Goal: Task Accomplishment & Management: Use online tool/utility

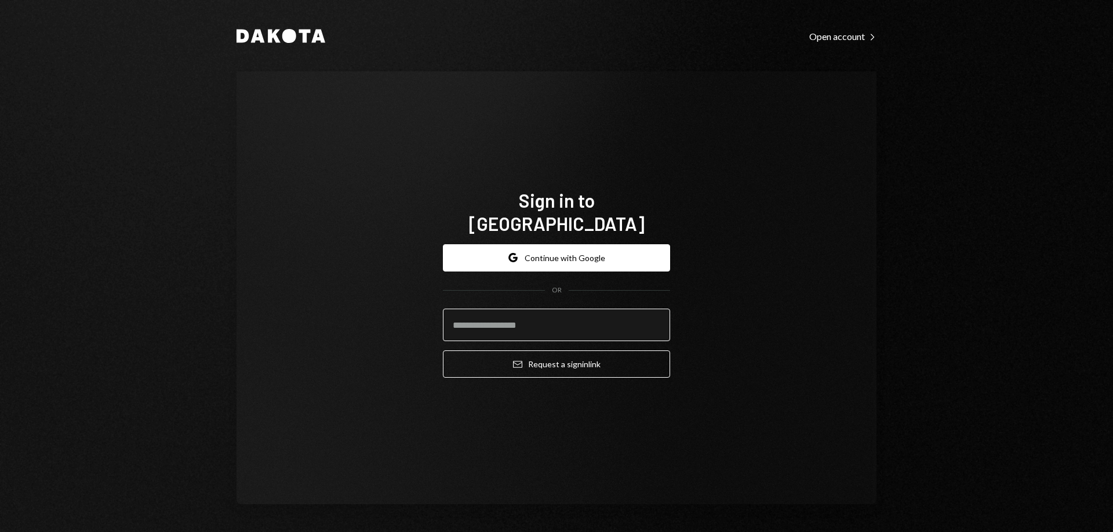
click at [558, 322] on input "email" at bounding box center [556, 325] width 227 height 32
type input "**********"
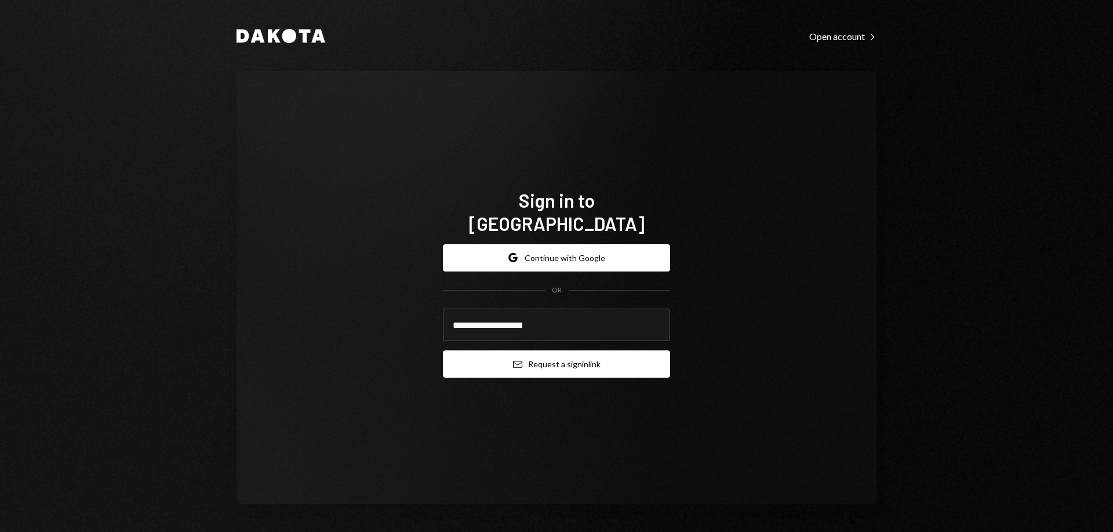
click at [553, 354] on button "Email Request a sign in link" at bounding box center [556, 363] width 227 height 27
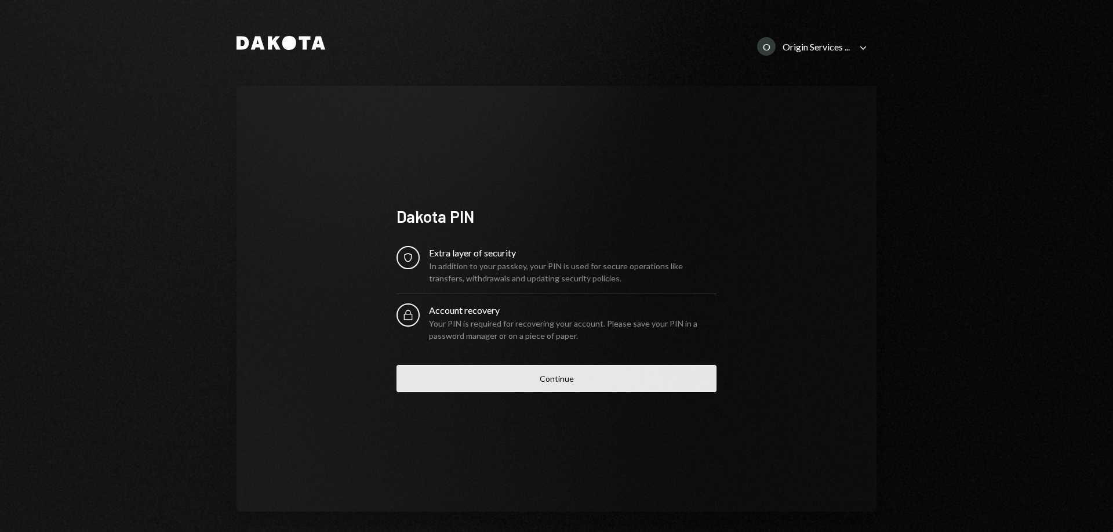
click at [538, 379] on button "Continue" at bounding box center [557, 378] width 320 height 27
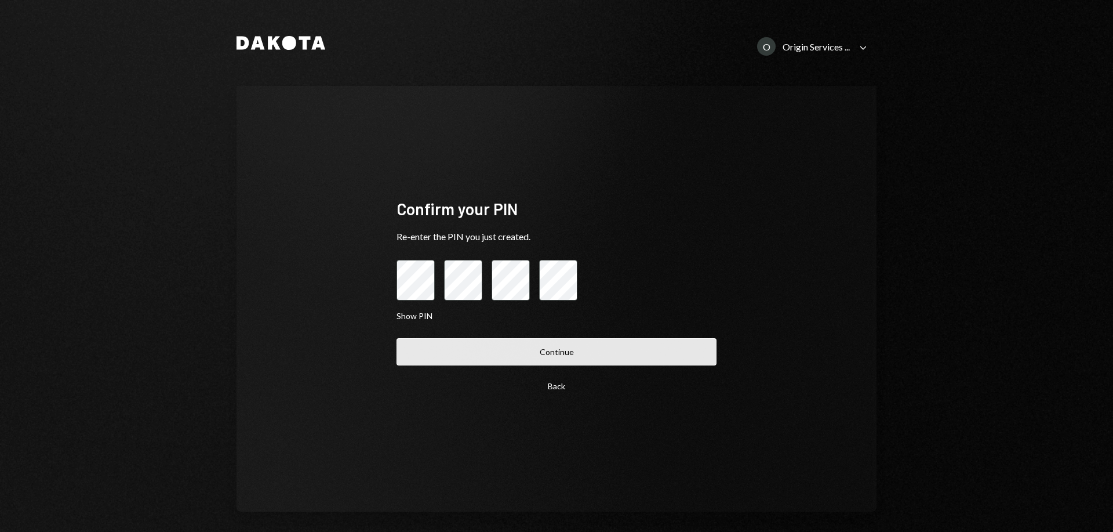
click at [466, 350] on button "Continue" at bounding box center [557, 351] width 320 height 27
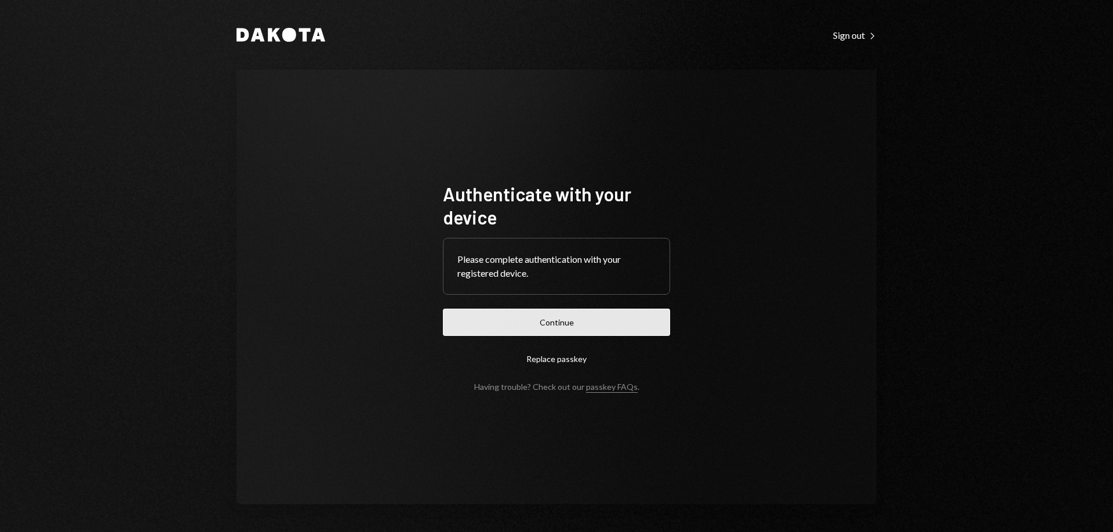
click at [523, 328] on button "Continue" at bounding box center [556, 322] width 227 height 27
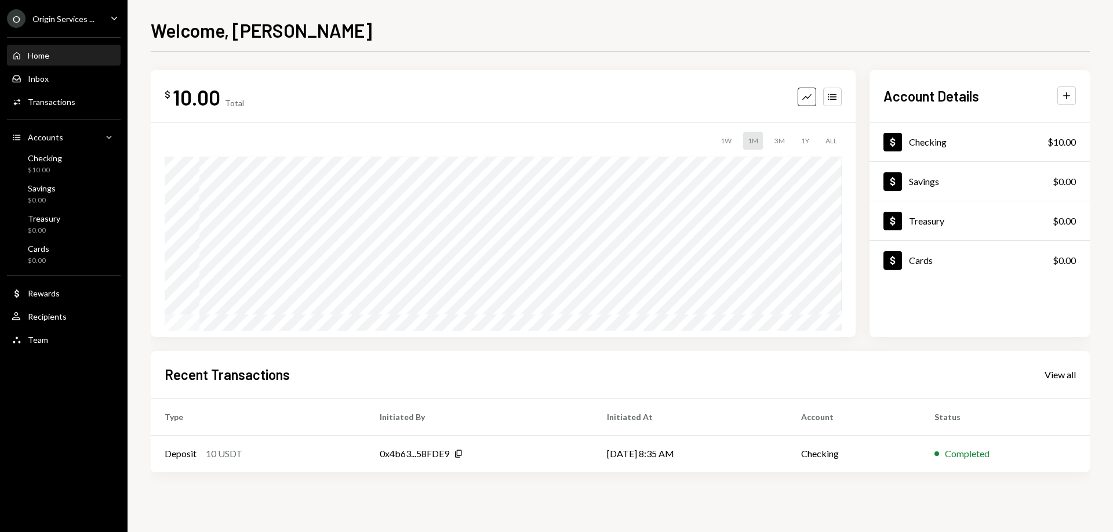
click at [107, 20] on div "O Origin Services ... Caret Down" at bounding box center [64, 18] width 128 height 19
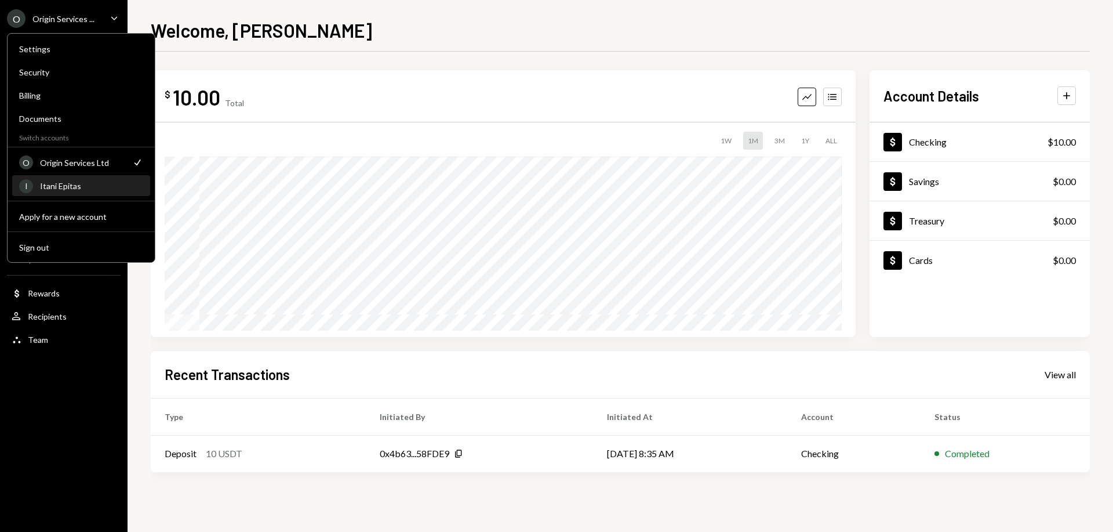
click at [78, 189] on div "Itani Epitas" at bounding box center [91, 186] width 103 height 10
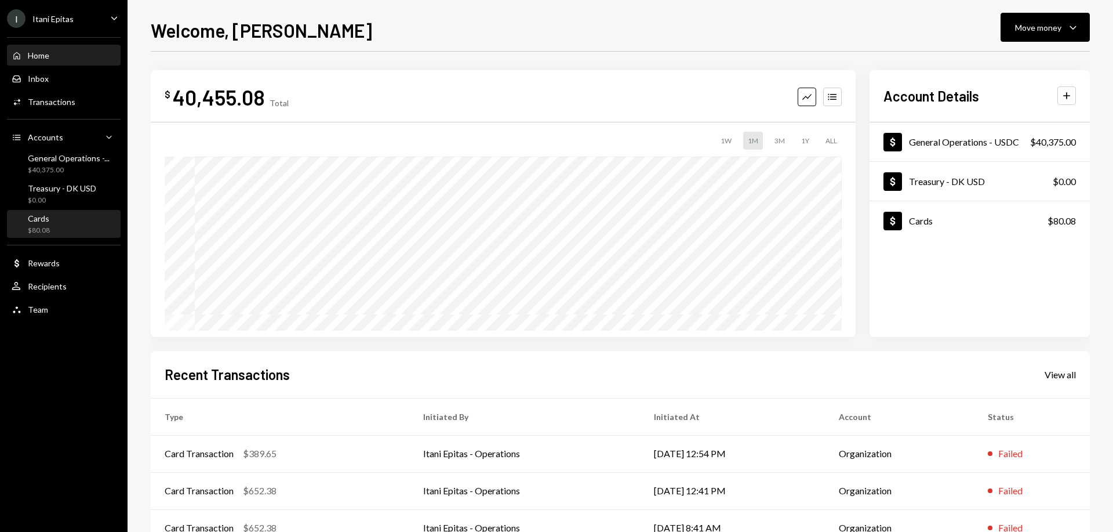
click at [69, 223] on div "Cards $80.08" at bounding box center [64, 224] width 104 height 22
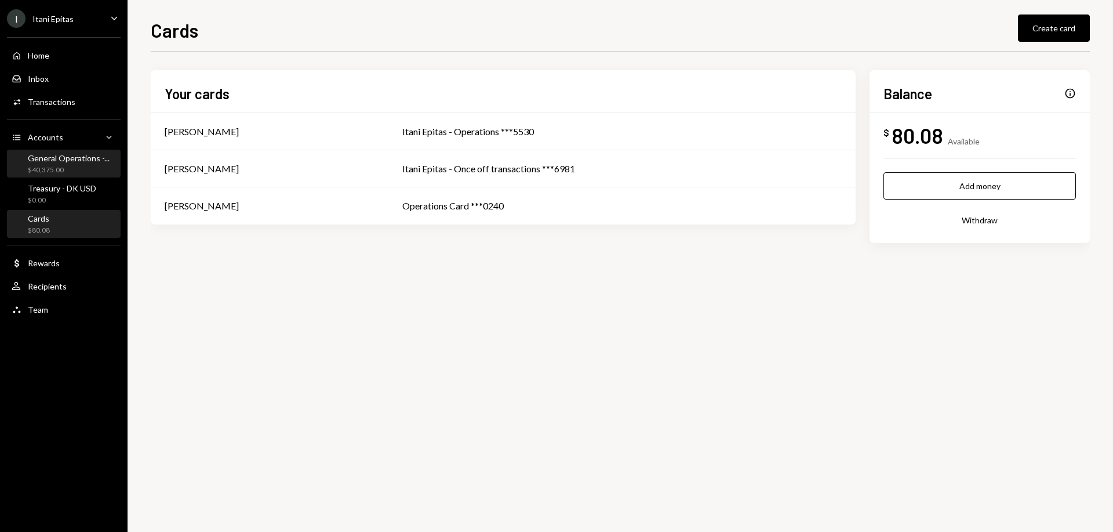
click at [59, 161] on div "General Operations -..." at bounding box center [69, 158] width 82 height 10
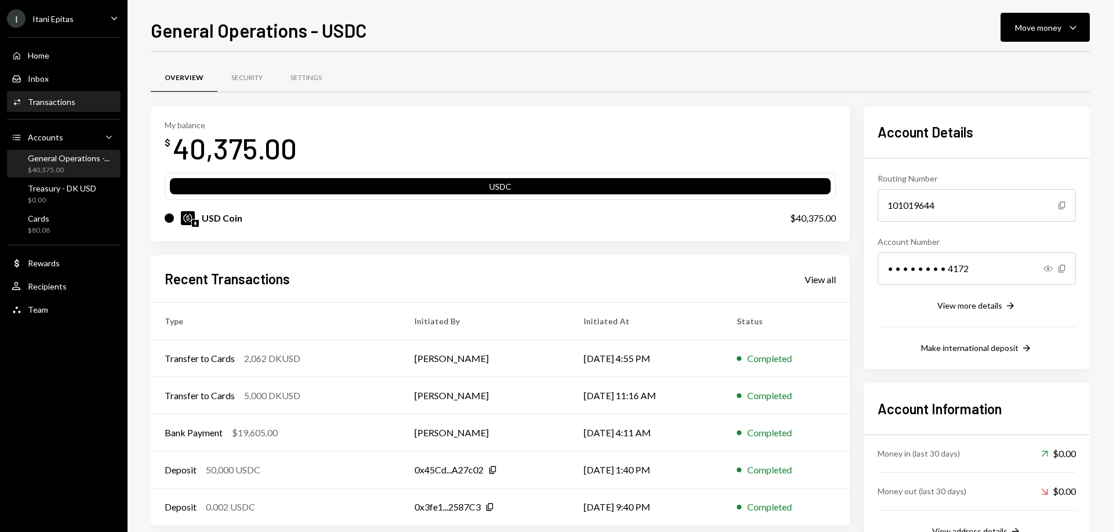
click at [77, 97] on div "Activities Transactions" at bounding box center [64, 102] width 104 height 10
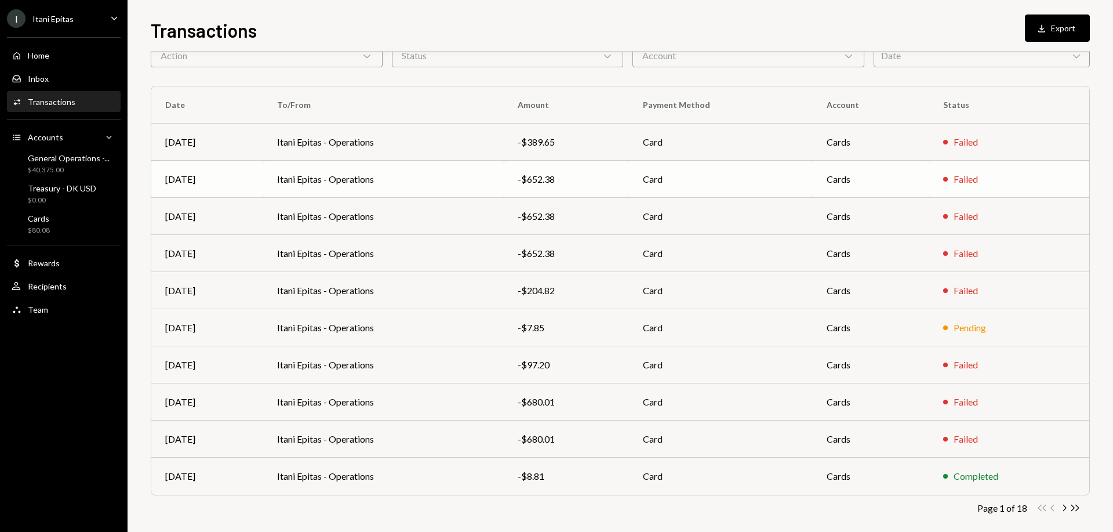
scroll to position [74, 0]
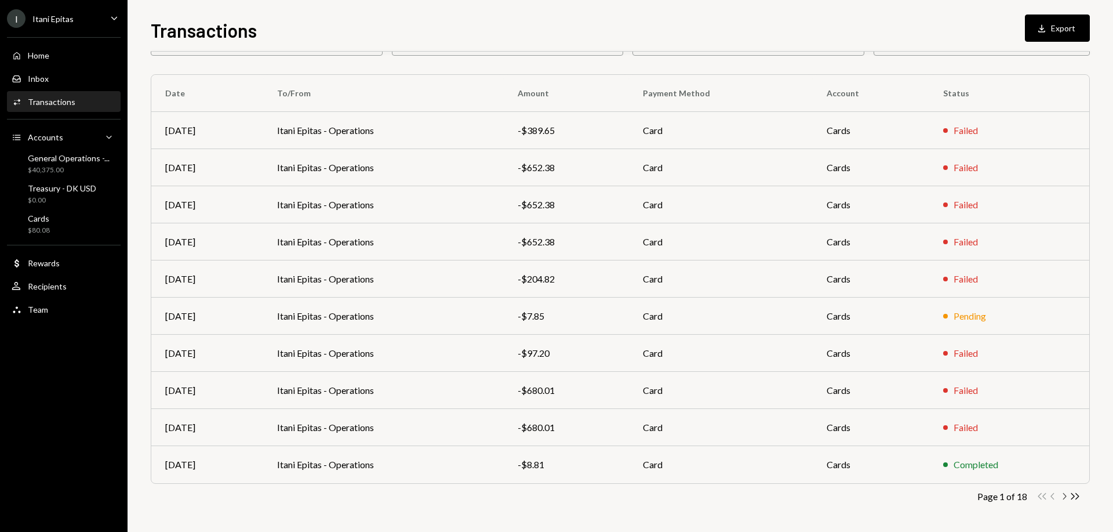
click at [1065, 496] on icon "Chevron Right" at bounding box center [1064, 496] width 11 height 11
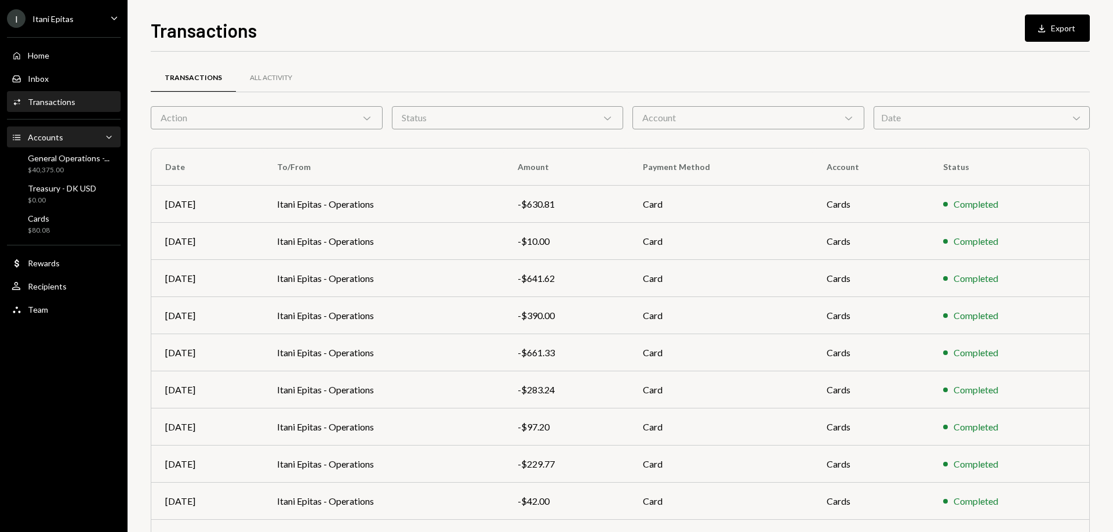
click at [75, 133] on div "Accounts Accounts Caret Down" at bounding box center [64, 137] width 104 height 13
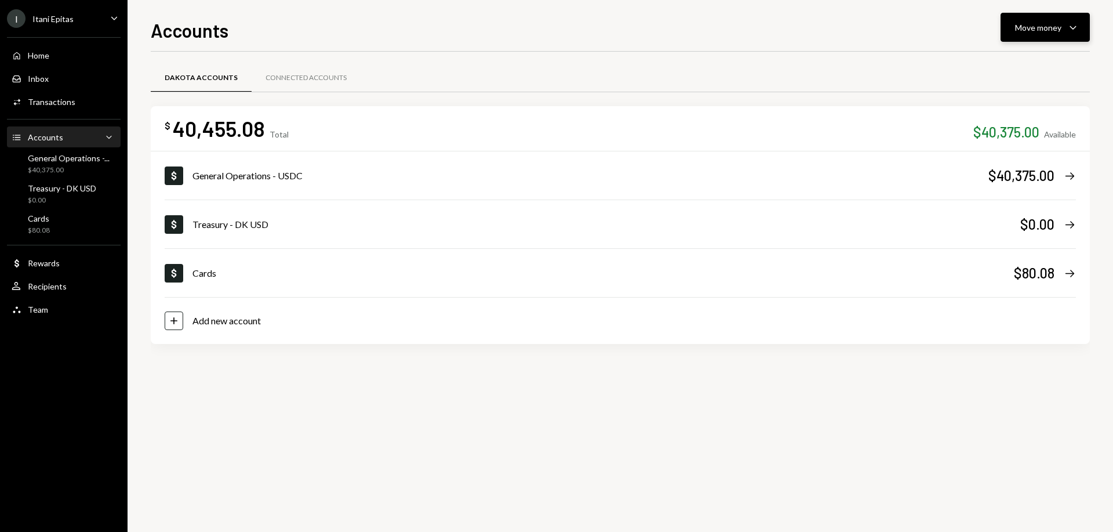
click at [1040, 32] on div "Move money" at bounding box center [1038, 27] width 46 height 12
click at [1028, 114] on div "Deposit" at bounding box center [1036, 114] width 85 height 12
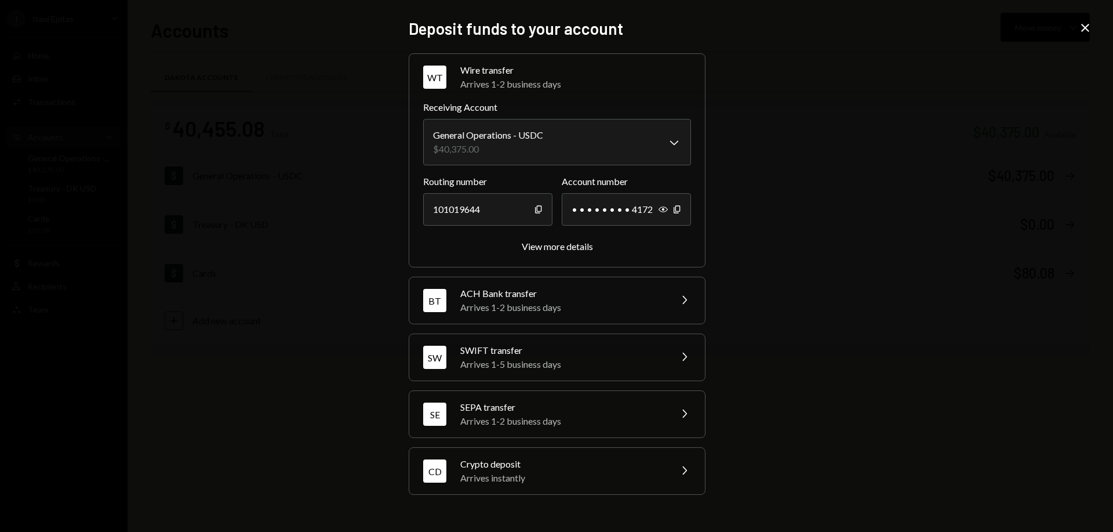
click at [673, 476] on div "CD Crypto deposit Arrives instantly Chevron Right" at bounding box center [557, 471] width 296 height 46
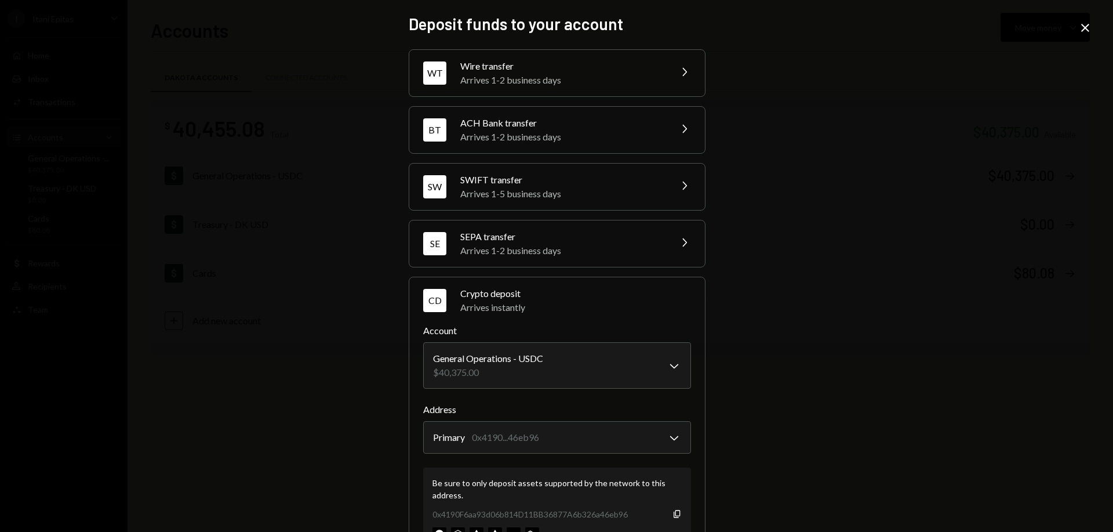
click at [1080, 25] on icon "Close" at bounding box center [1086, 28] width 14 height 14
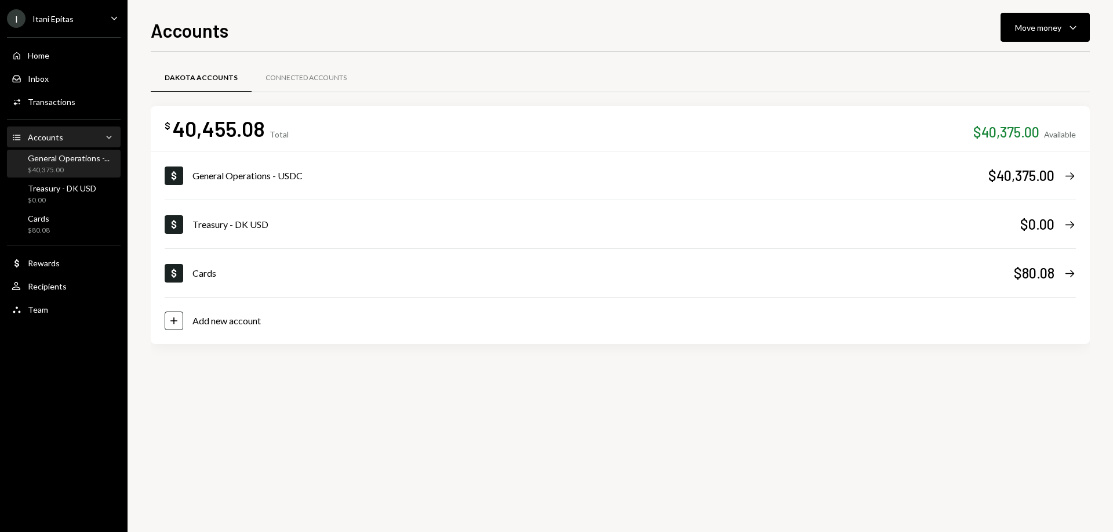
click at [64, 161] on div "General Operations -..." at bounding box center [69, 158] width 82 height 10
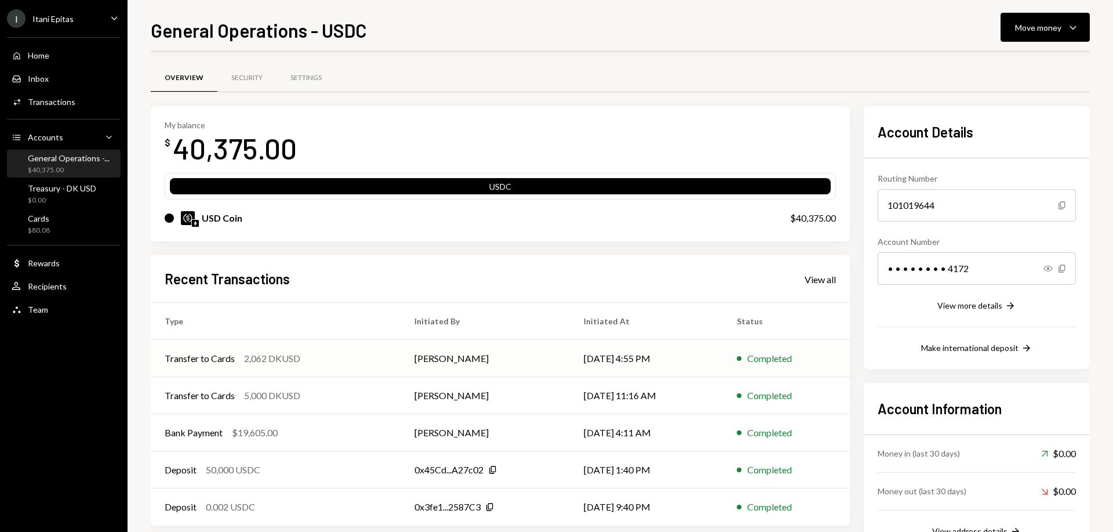
scroll to position [43, 0]
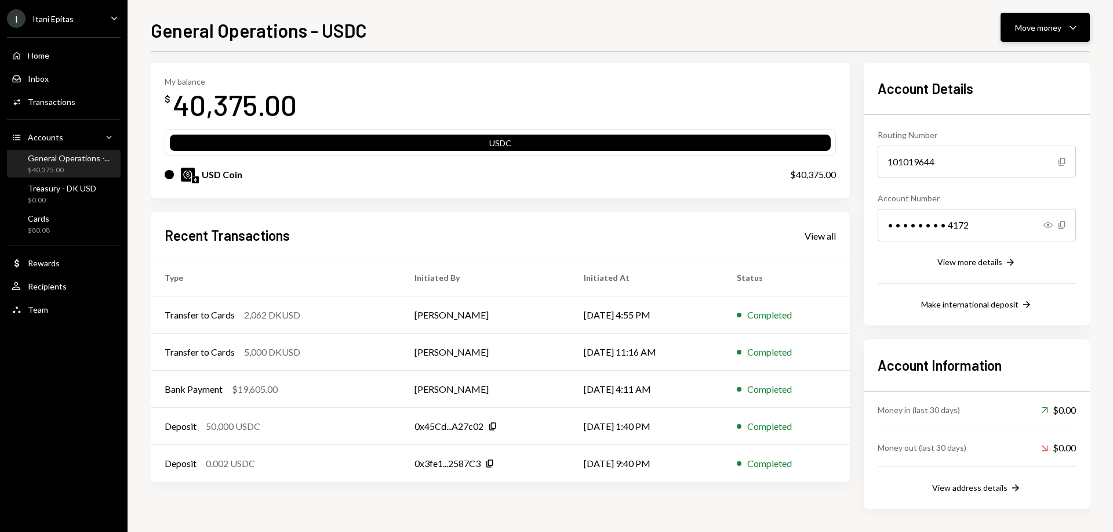
click at [1015, 27] on button "Move money Caret Down" at bounding box center [1045, 27] width 89 height 29
click at [1022, 114] on div "Deposit" at bounding box center [1036, 114] width 85 height 12
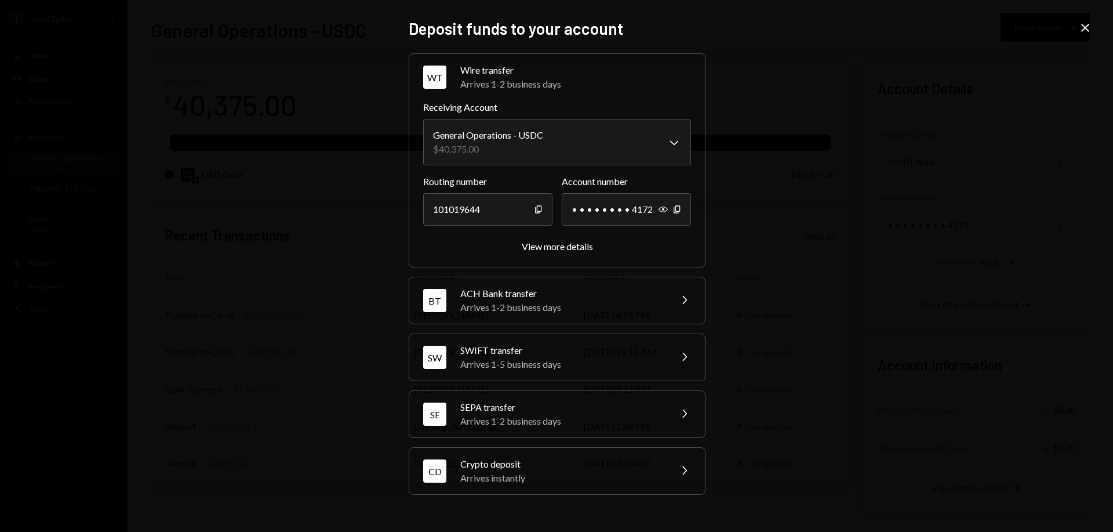
click at [545, 467] on div "Crypto deposit" at bounding box center [561, 464] width 203 height 14
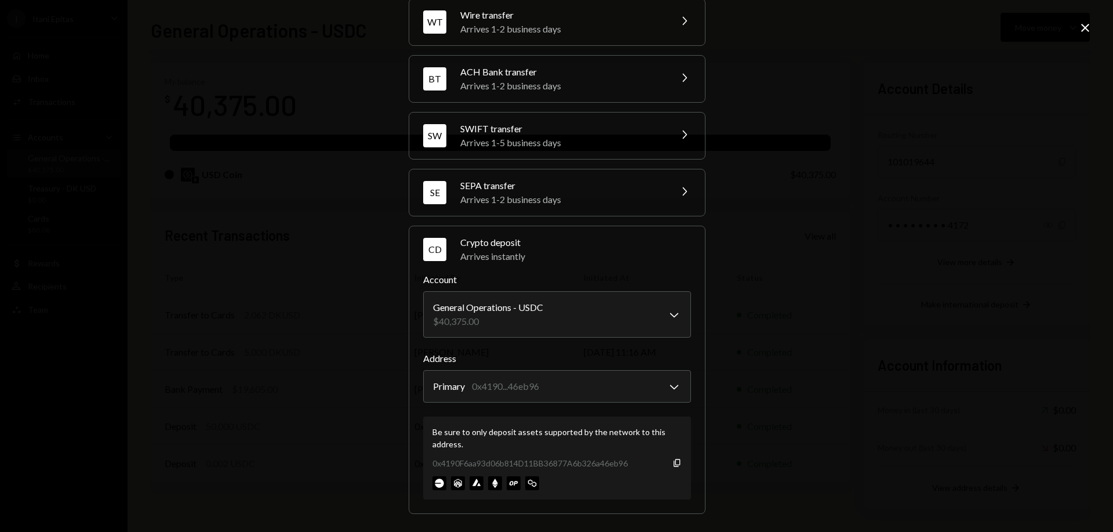
scroll to position [52, 0]
